Goal: Find specific page/section: Find specific page/section

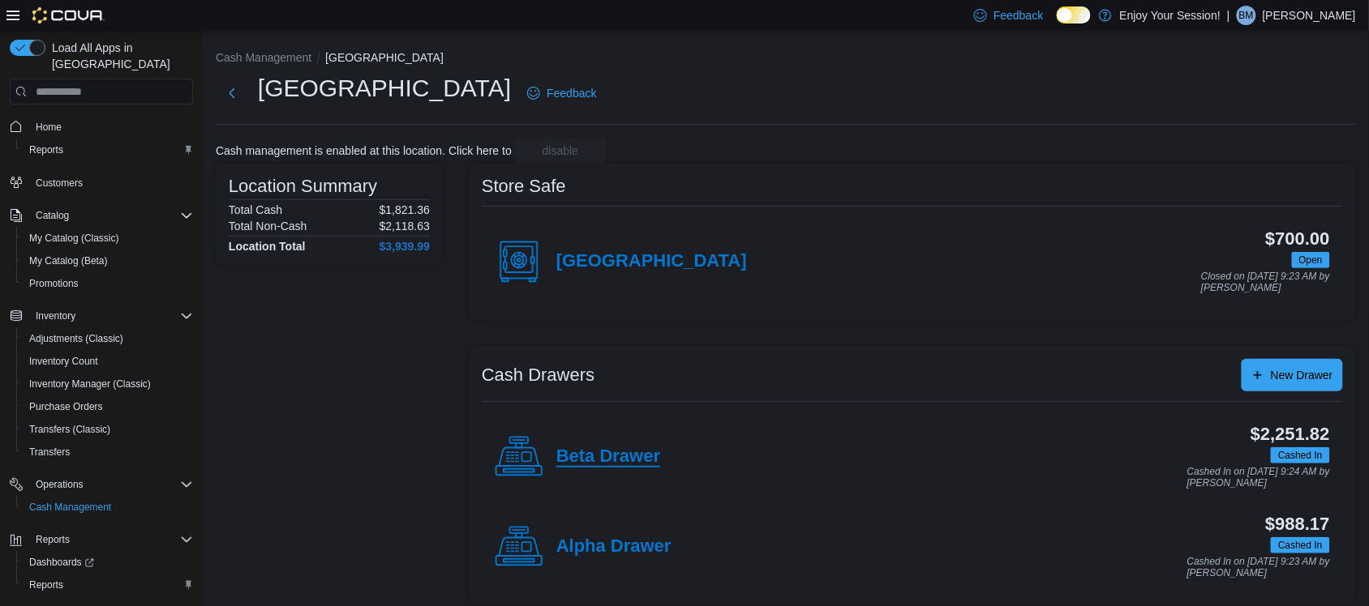
click at [618, 456] on h4 "Beta Drawer" at bounding box center [608, 457] width 104 height 21
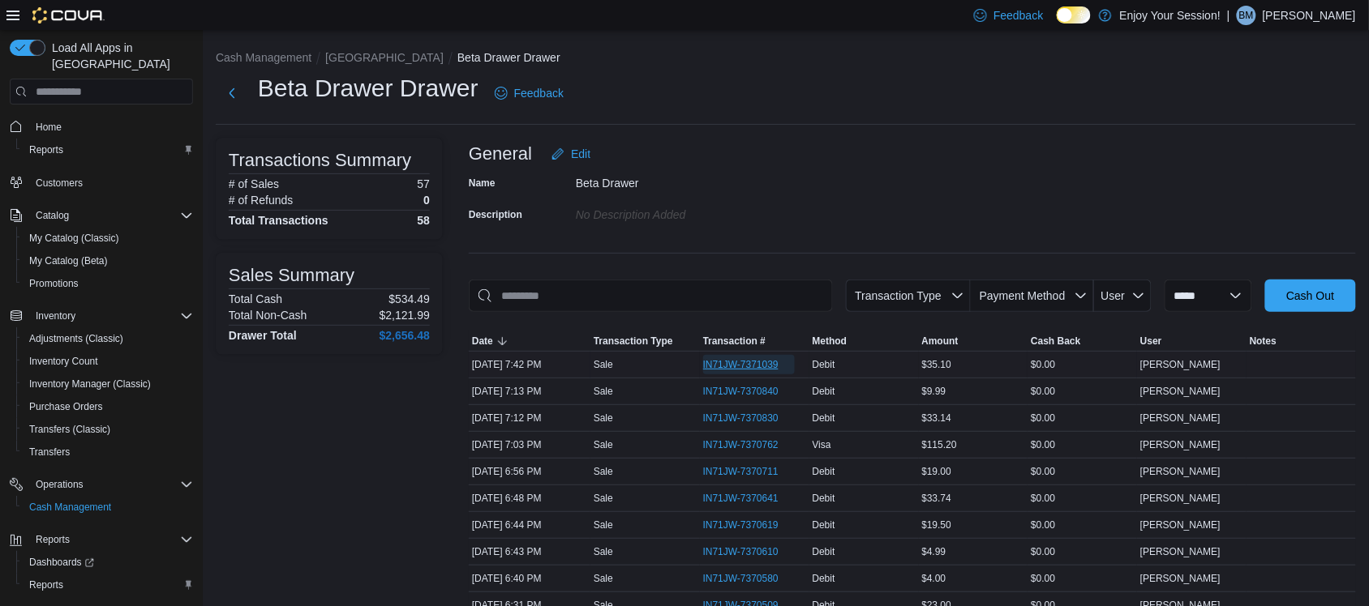
click at [756, 366] on span "IN71JW-7371039" at bounding box center [740, 364] width 75 height 13
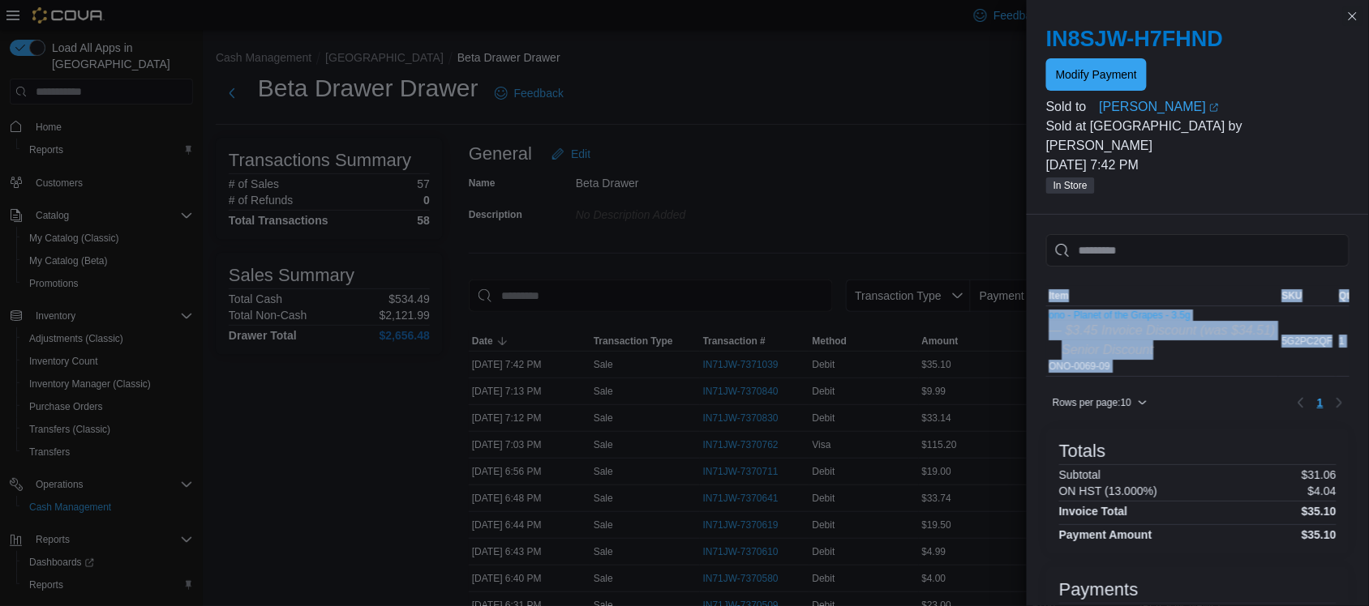
drag, startPoint x: 1100, startPoint y: 373, endPoint x: 1151, endPoint y: 370, distance: 51.2
click at [1146, 371] on div "Sorting MemoryTable from EuiInMemoryTable; Page 1 of 1. Item SKU Qty Price Tota…" at bounding box center [1197, 351] width 303 height 130
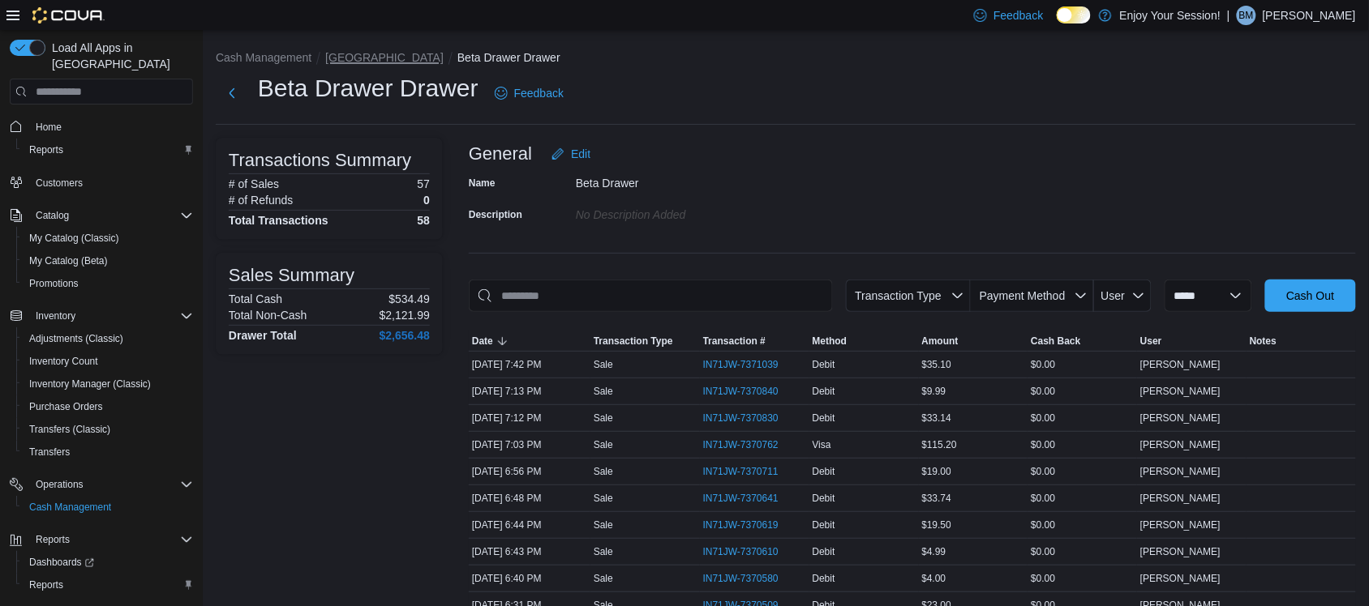
click at [342, 62] on button "[GEOGRAPHIC_DATA]" at bounding box center [384, 57] width 118 height 13
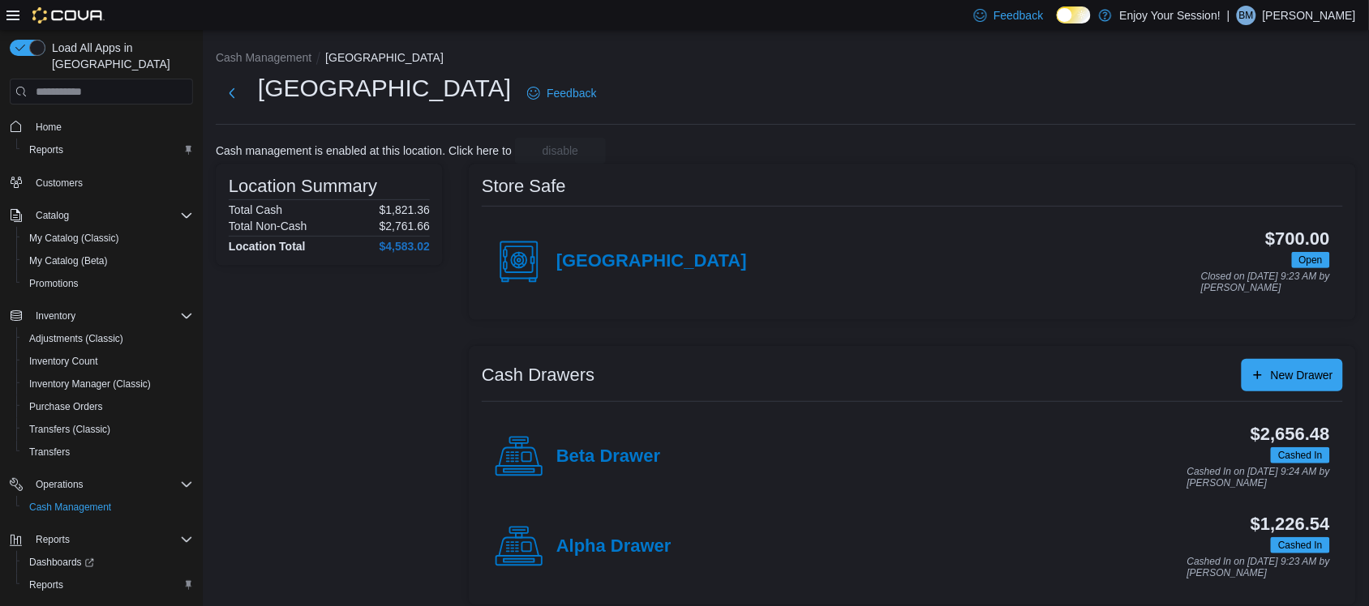
click at [616, 438] on div "Beta Drawer" at bounding box center [577, 457] width 165 height 49
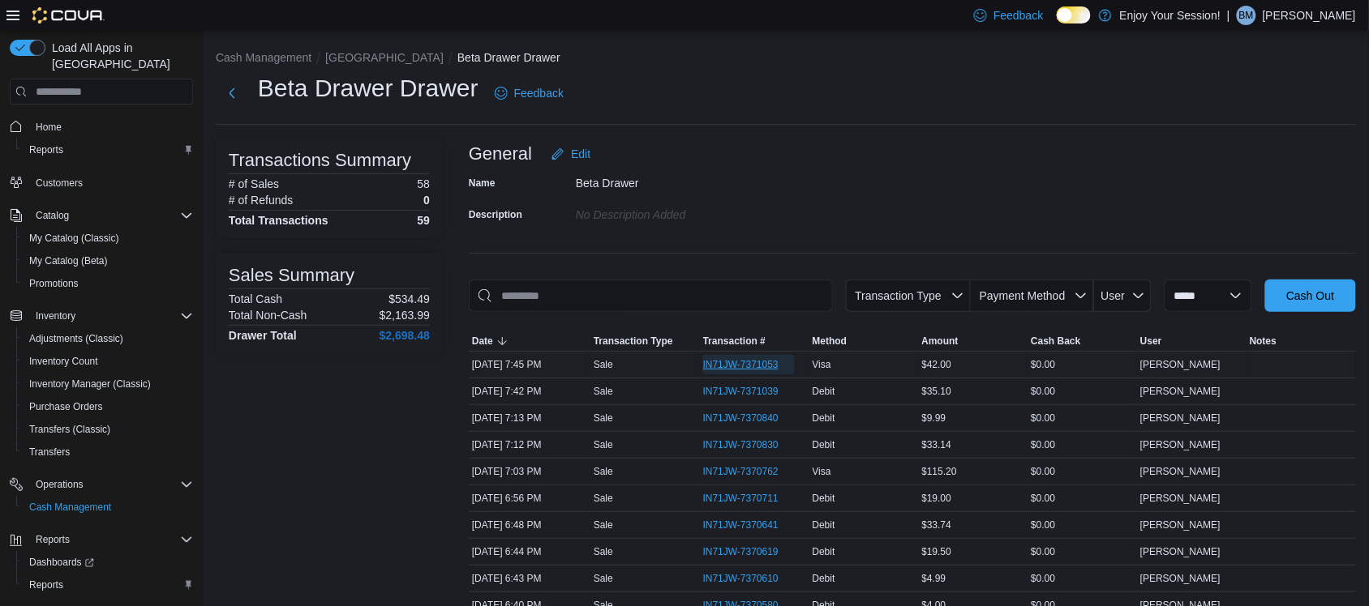
click at [755, 358] on span "IN71JW-7371053" at bounding box center [740, 364] width 75 height 13
click at [341, 50] on li "[GEOGRAPHIC_DATA]" at bounding box center [391, 57] width 132 height 16
click at [337, 61] on button "[GEOGRAPHIC_DATA]" at bounding box center [384, 57] width 118 height 13
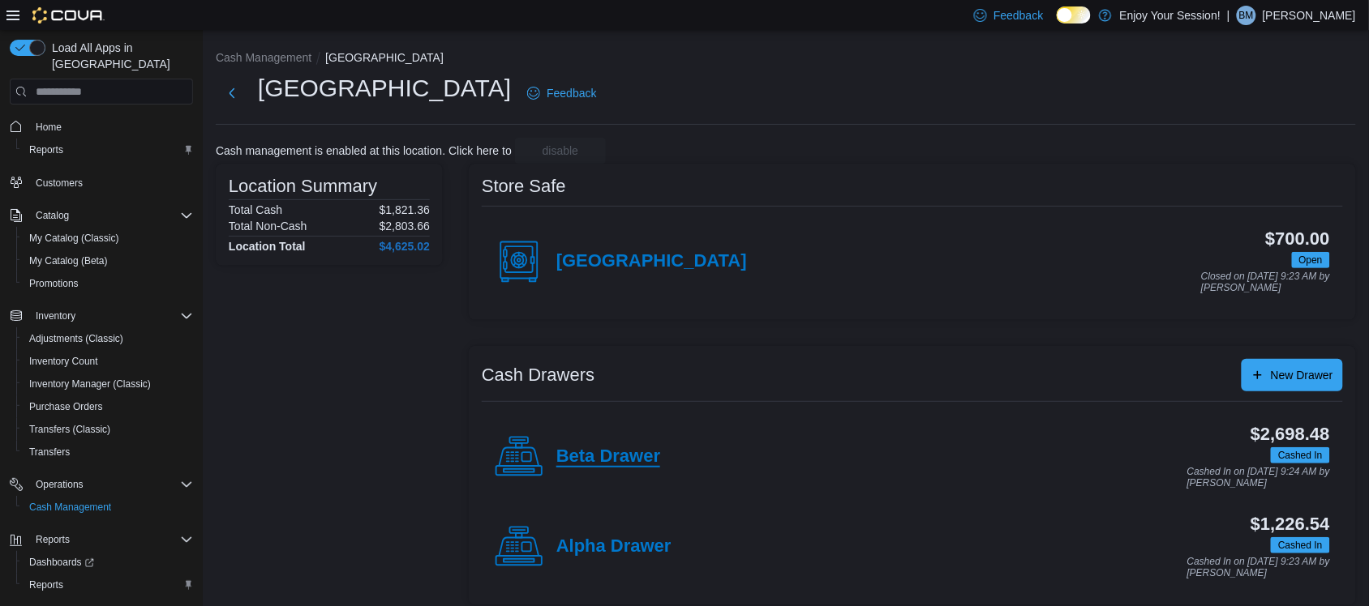
click at [621, 447] on h4 "Beta Drawer" at bounding box center [608, 457] width 104 height 21
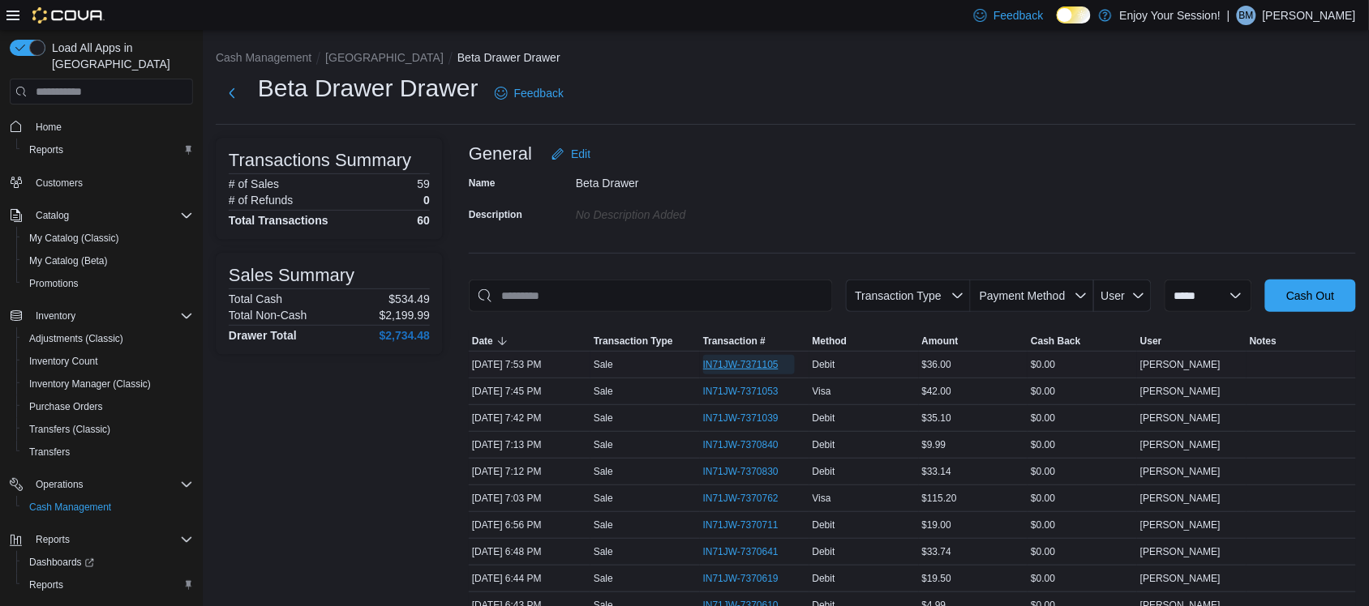
click at [764, 362] on span "IN71JW-7371105" at bounding box center [740, 364] width 75 height 13
click at [763, 392] on span "IN71JW-7371053" at bounding box center [740, 391] width 75 height 13
click at [339, 58] on button "[GEOGRAPHIC_DATA]" at bounding box center [384, 57] width 118 height 13
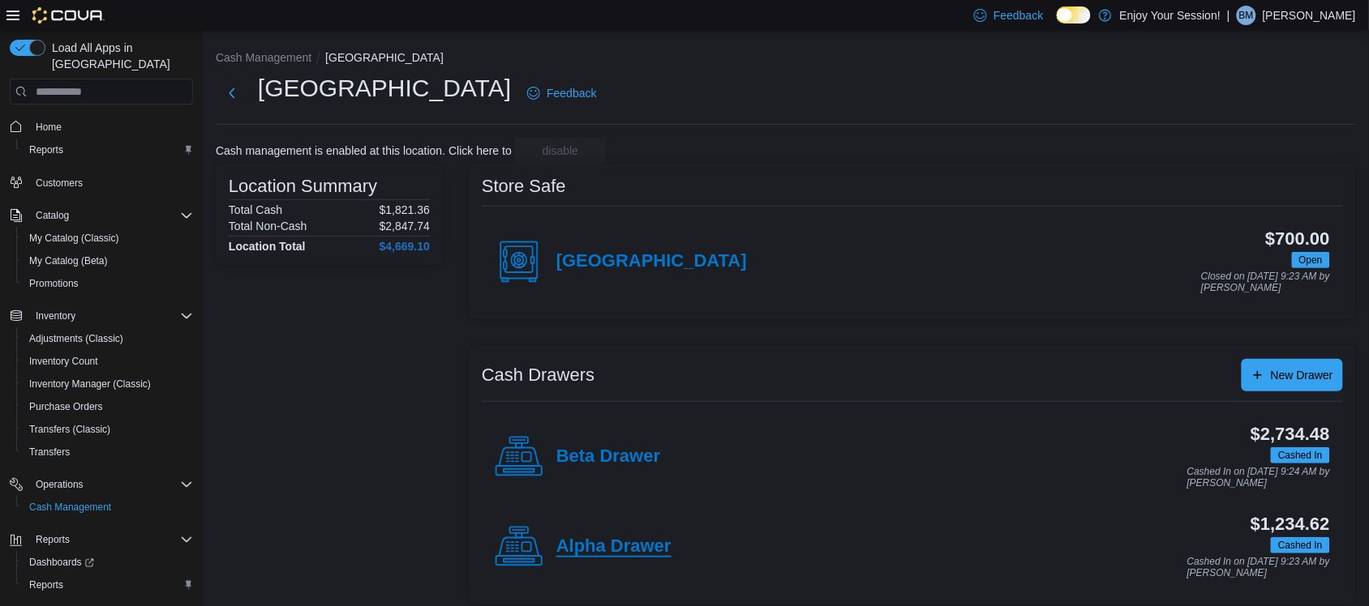
click at [629, 544] on h4 "Alpha Drawer" at bounding box center [613, 547] width 115 height 21
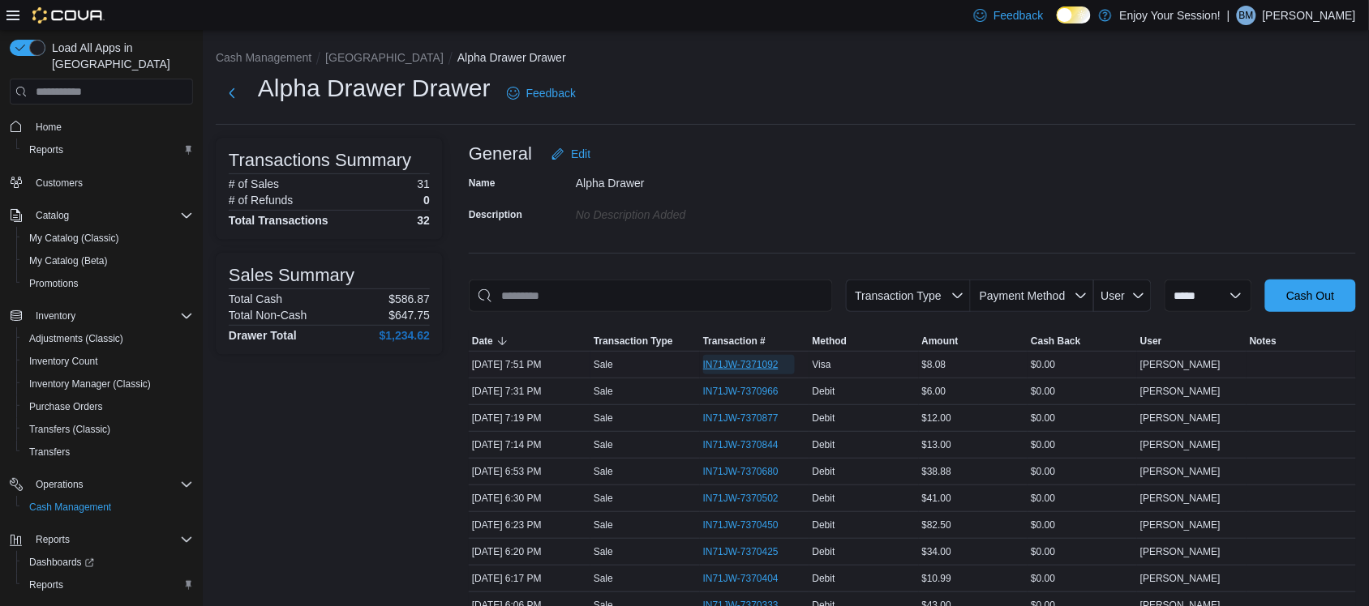
click at [746, 366] on span "IN71JW-7371092" at bounding box center [740, 364] width 75 height 13
click at [343, 55] on button "[GEOGRAPHIC_DATA]" at bounding box center [384, 57] width 118 height 13
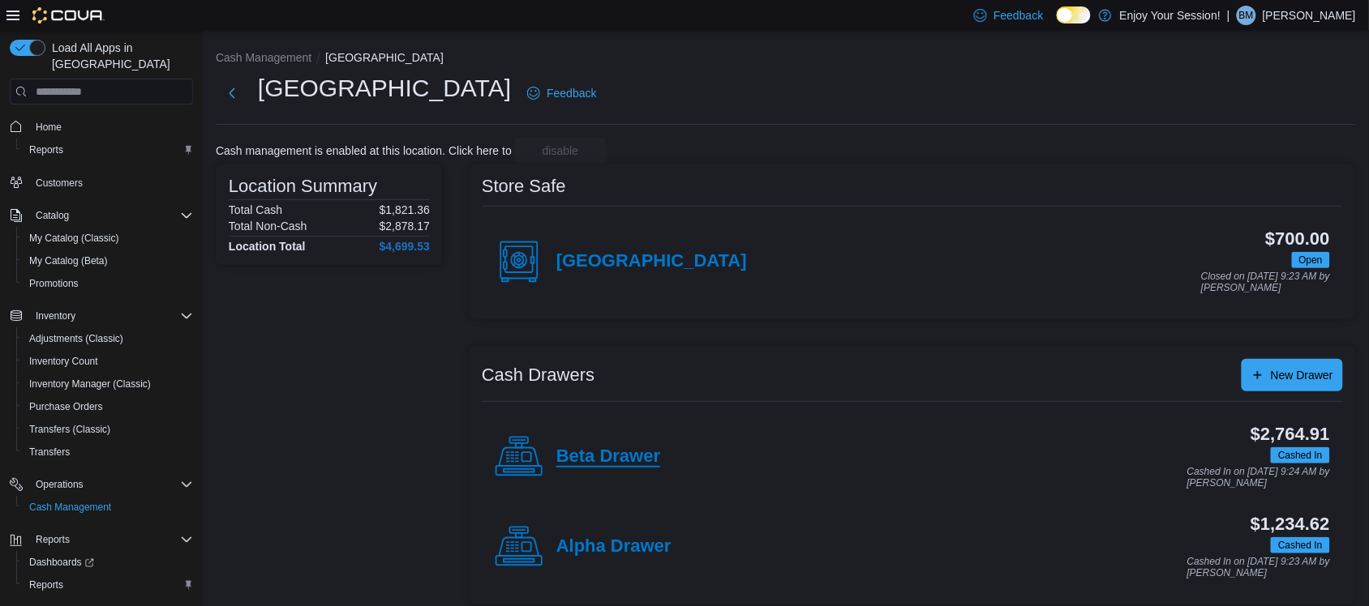
click at [657, 466] on h4 "Beta Drawer" at bounding box center [608, 457] width 104 height 21
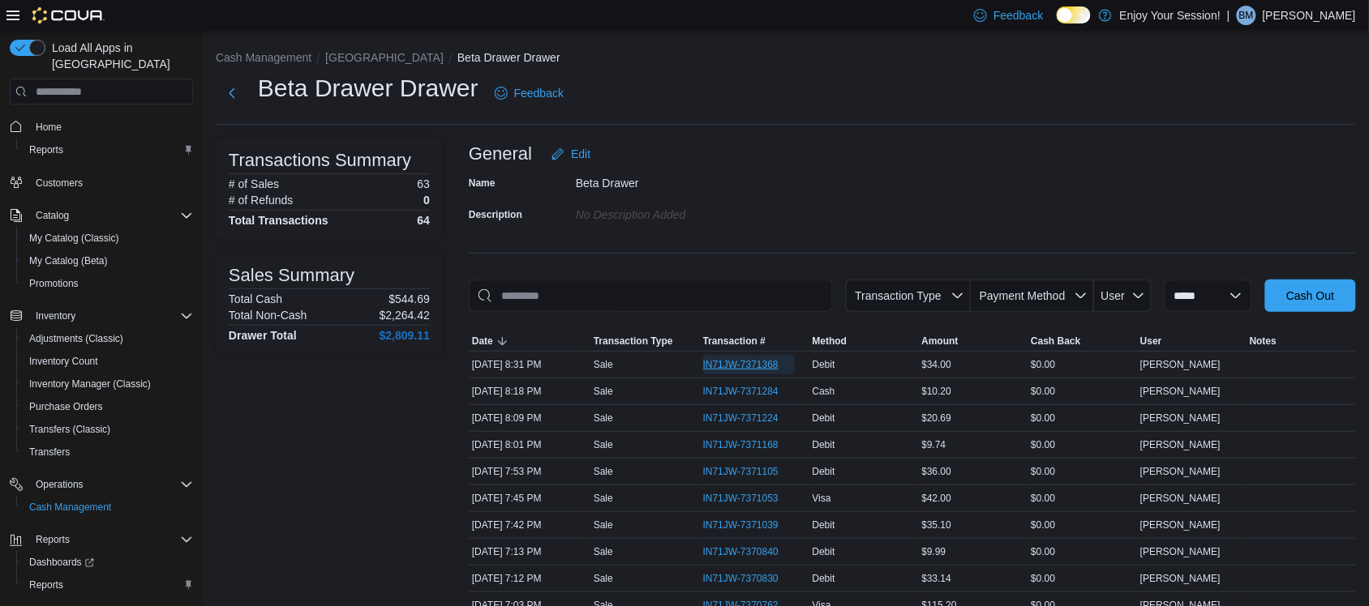
click at [756, 362] on span "IN71JW-7371368" at bounding box center [740, 364] width 75 height 13
click at [359, 54] on button "[GEOGRAPHIC_DATA]" at bounding box center [384, 57] width 118 height 13
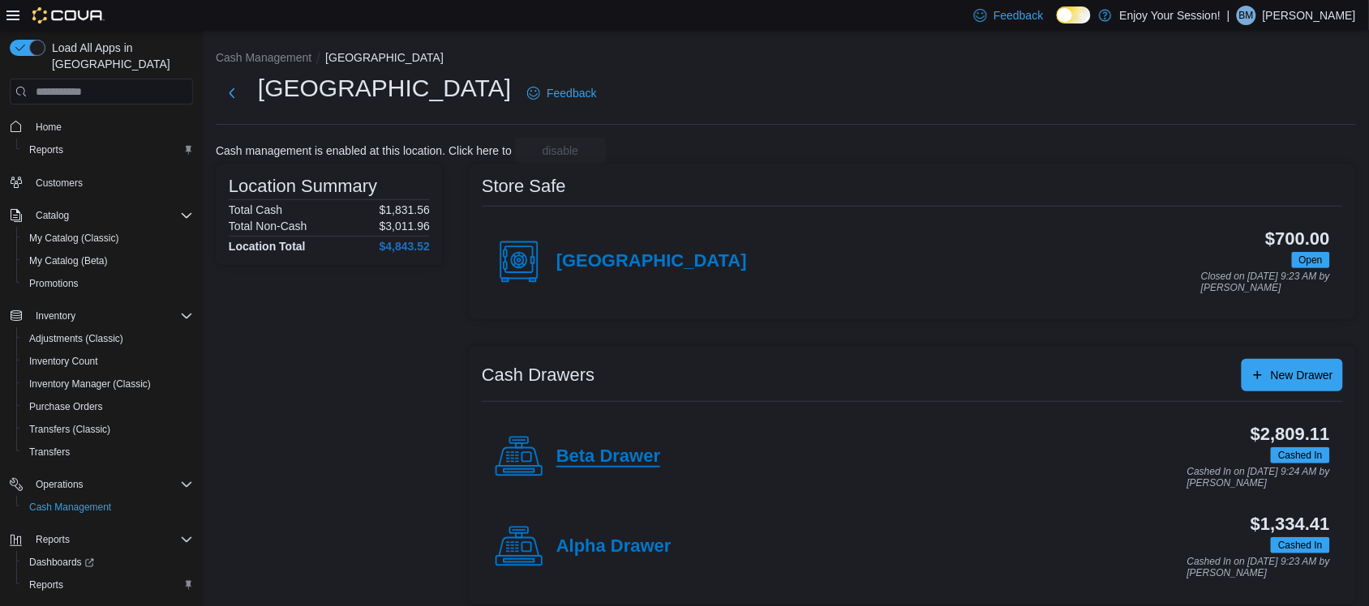
click at [623, 452] on h4 "Beta Drawer" at bounding box center [608, 457] width 104 height 21
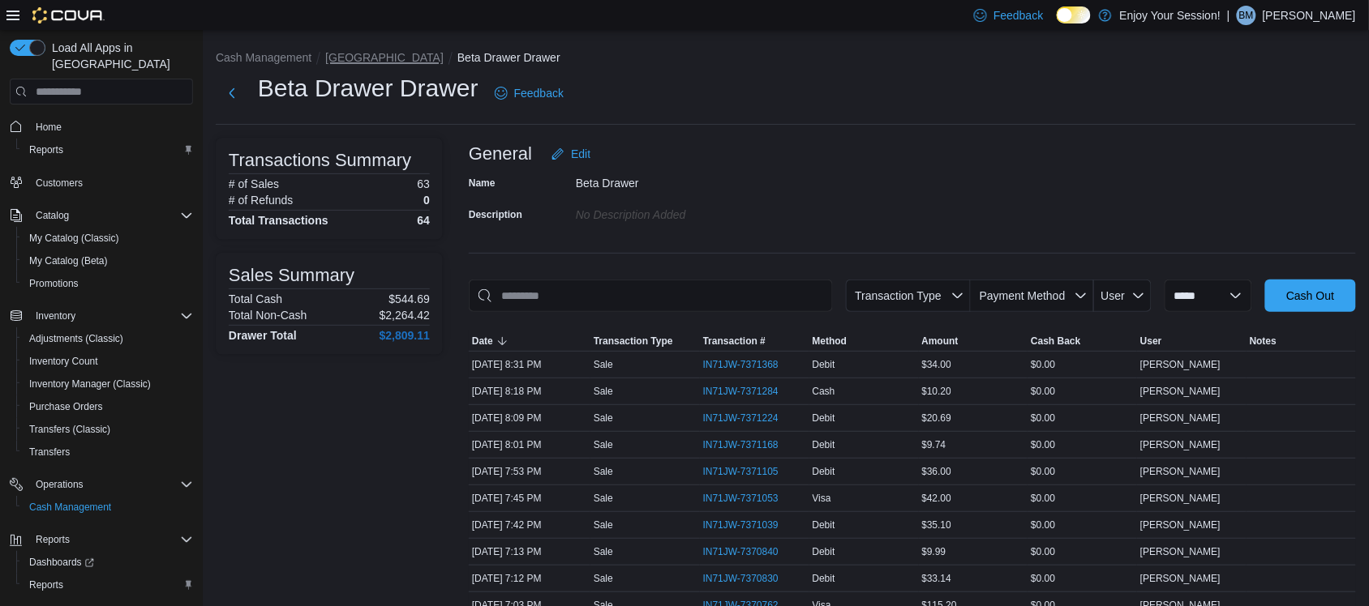
click at [346, 58] on button "[GEOGRAPHIC_DATA]" at bounding box center [384, 57] width 118 height 13
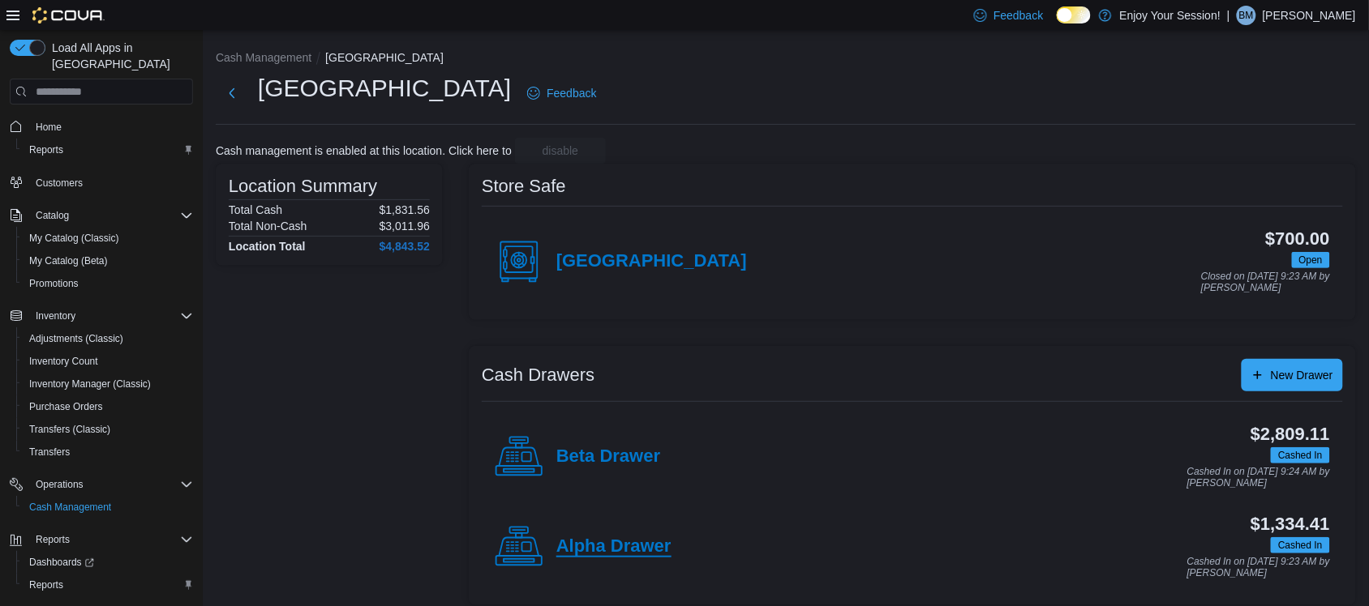
click at [597, 555] on h4 "Alpha Drawer" at bounding box center [613, 547] width 115 height 21
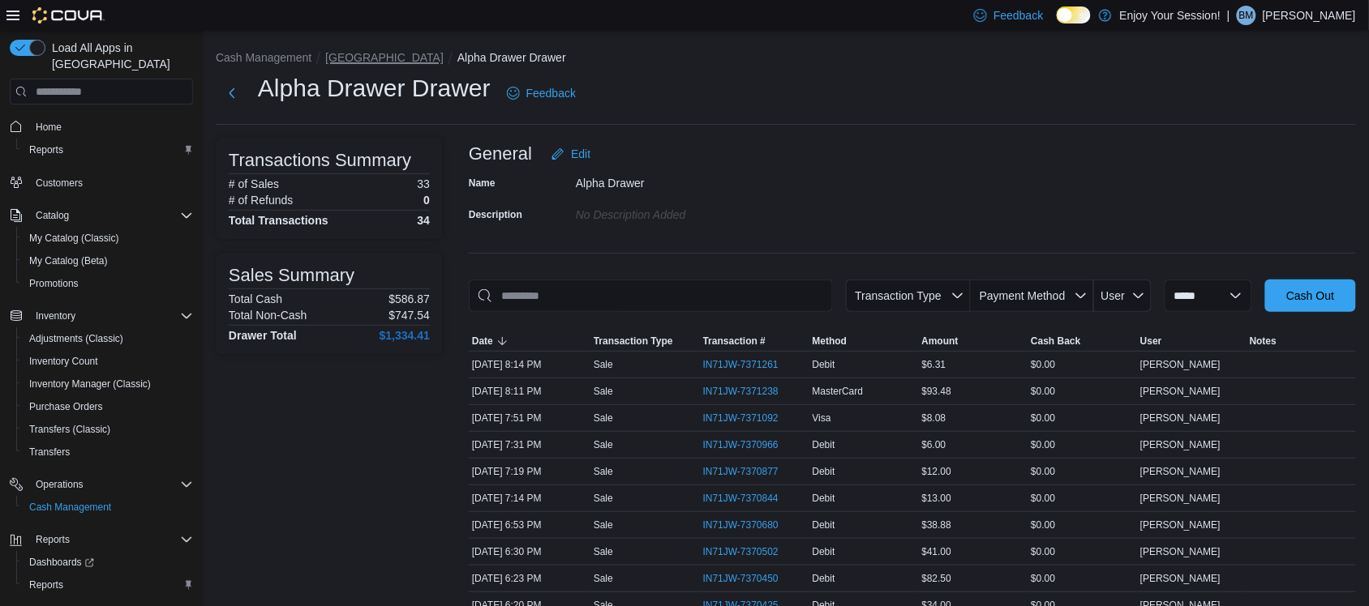
click at [331, 53] on button "[GEOGRAPHIC_DATA]" at bounding box center [384, 57] width 118 height 13
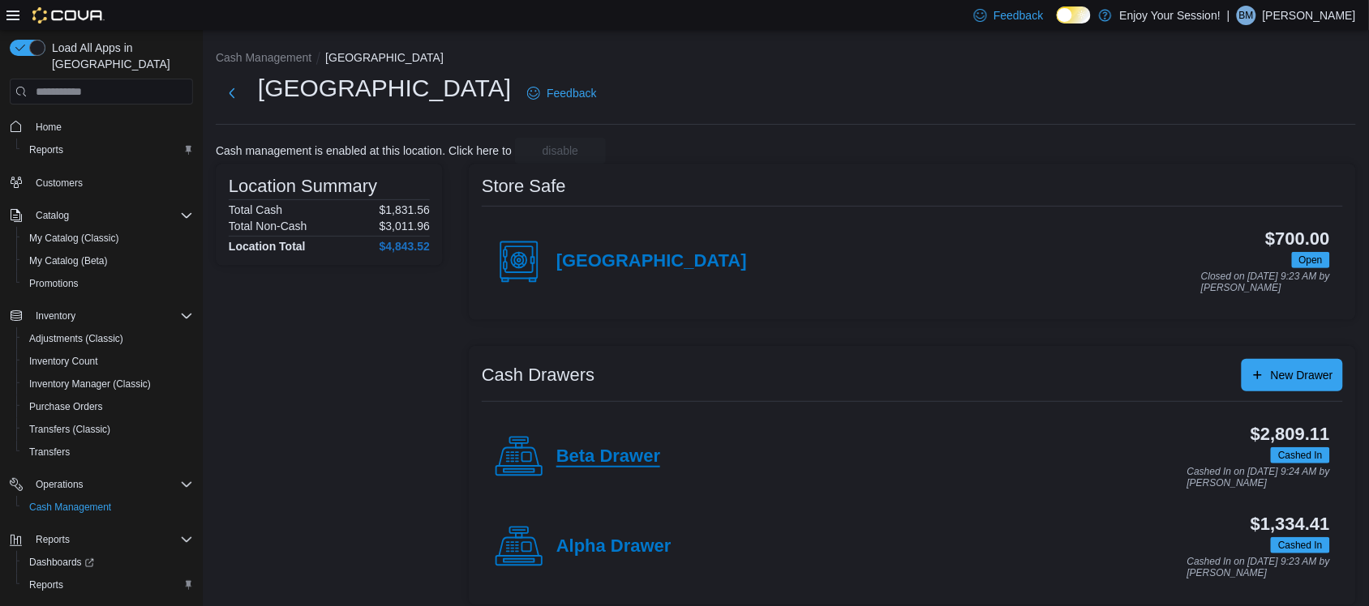
click at [564, 451] on h4 "Beta Drawer" at bounding box center [608, 457] width 104 height 21
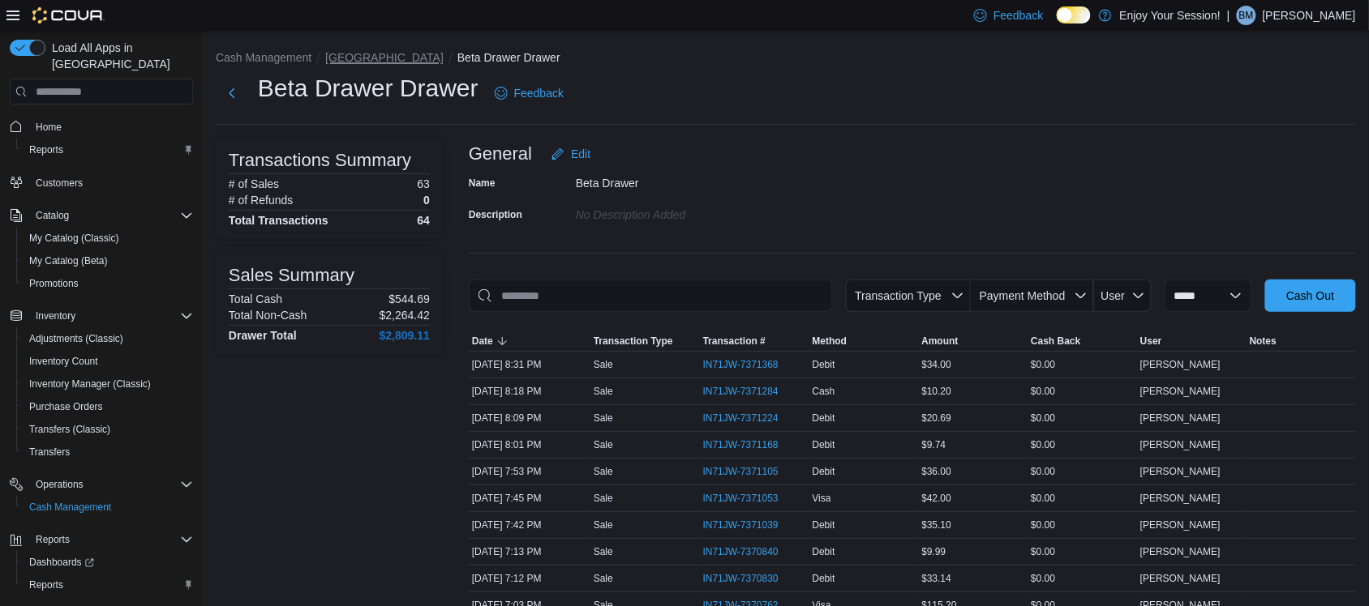
click at [349, 51] on button "[GEOGRAPHIC_DATA]" at bounding box center [384, 57] width 118 height 13
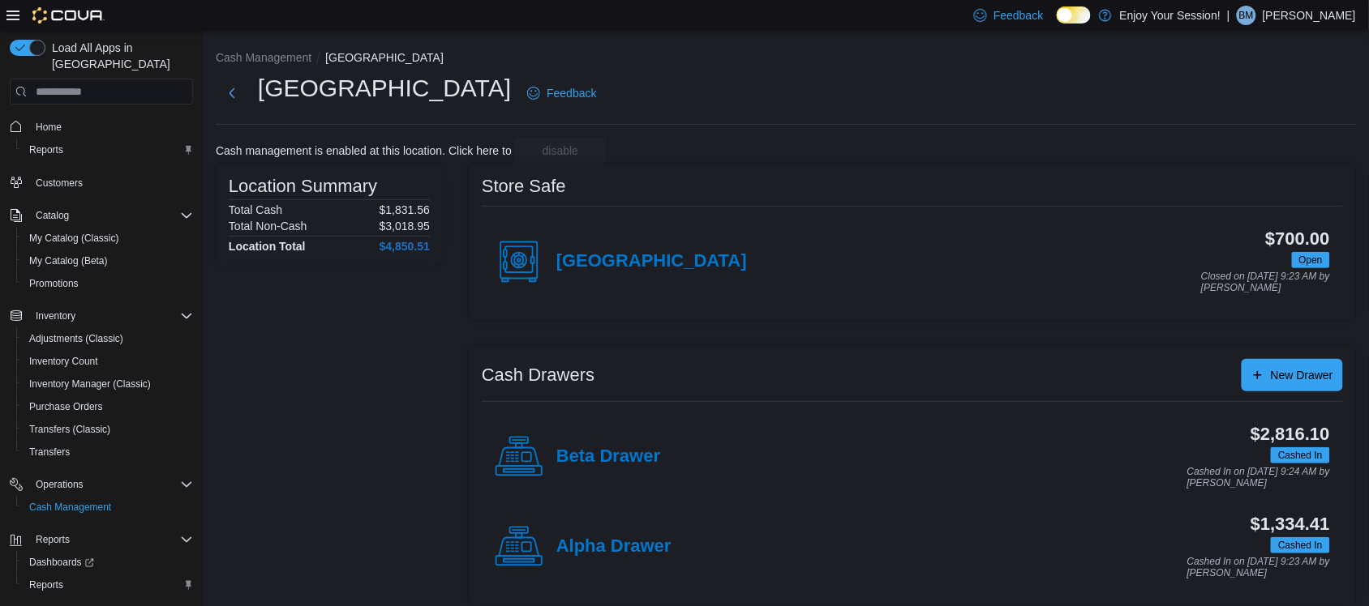
click at [588, 442] on div "Beta Drawer" at bounding box center [577, 457] width 165 height 49
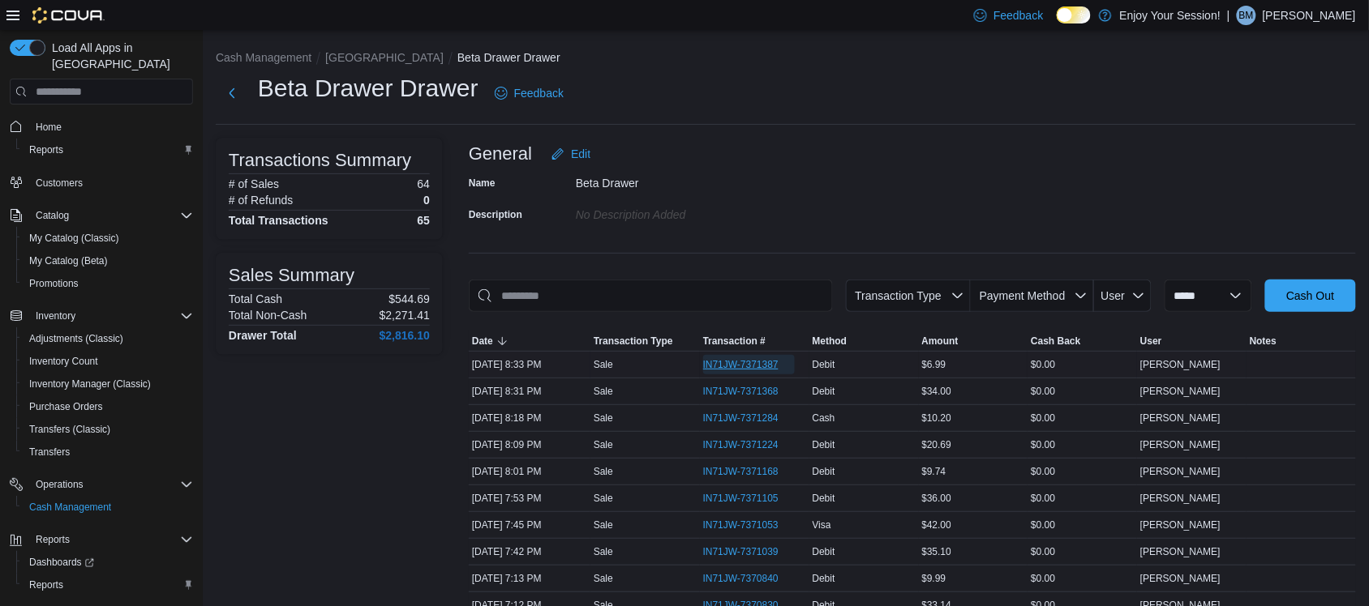
click at [716, 362] on span "IN71JW-7371387" at bounding box center [740, 364] width 75 height 13
click at [341, 55] on button "[GEOGRAPHIC_DATA]" at bounding box center [384, 57] width 118 height 13
